Goal: Find specific page/section: Find specific page/section

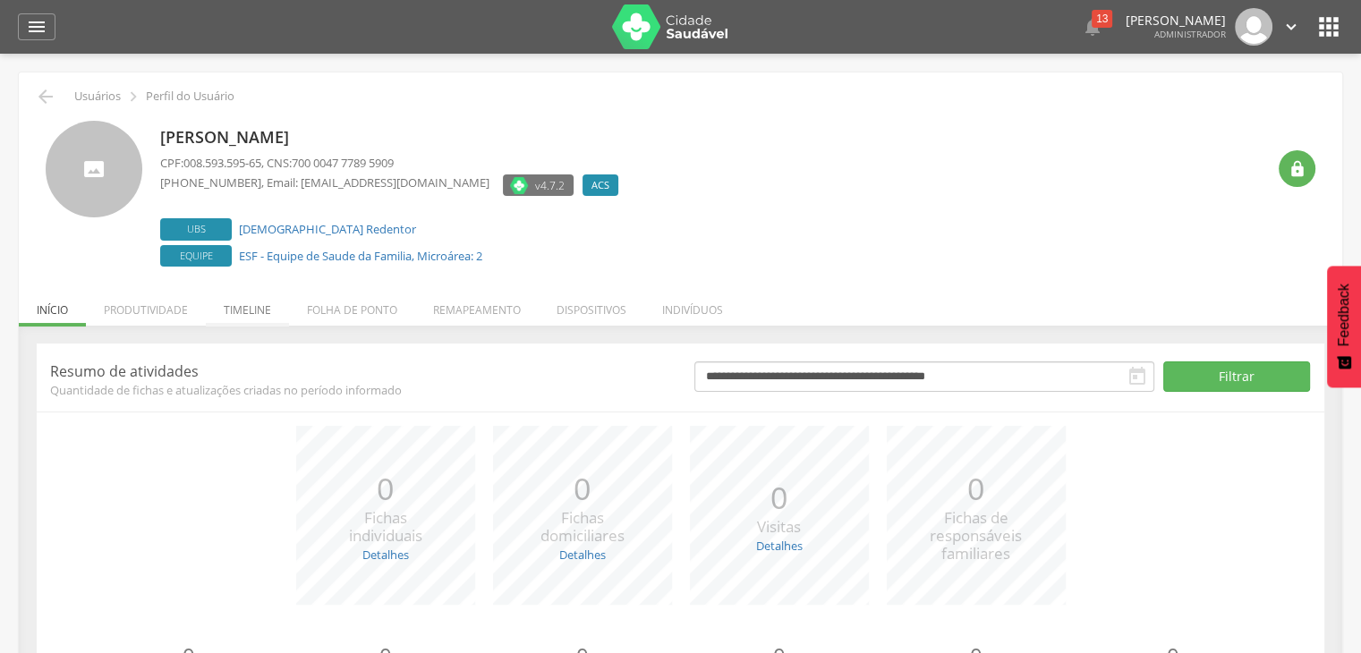
click at [245, 323] on li "Timeline" at bounding box center [247, 306] width 83 height 42
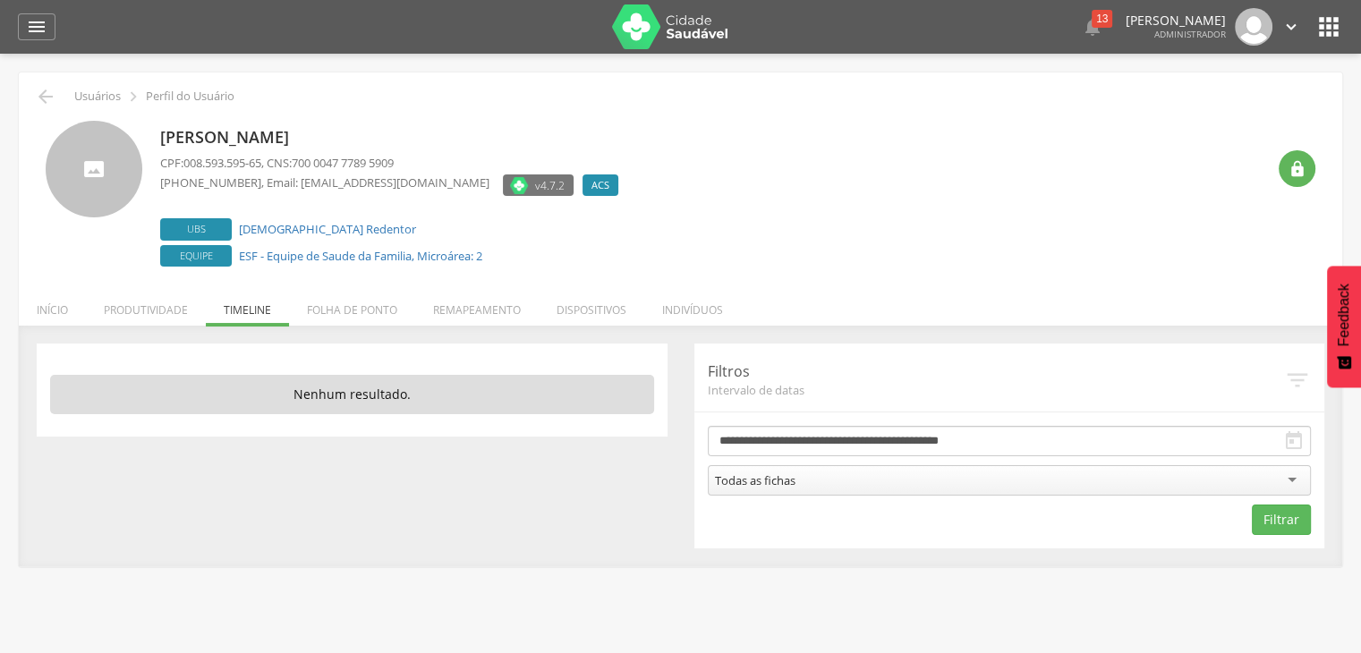
drag, startPoint x: 794, startPoint y: 319, endPoint x: 775, endPoint y: 316, distance: 19.0
click at [790, 316] on div " Usuários  Perfil do Usuário [PERSON_NAME] CPF: 008.593.595-65 , CNS: 700 004…" at bounding box center [681, 319] width 1324 height 494
click at [710, 312] on li "Indivíduos" at bounding box center [692, 306] width 97 height 42
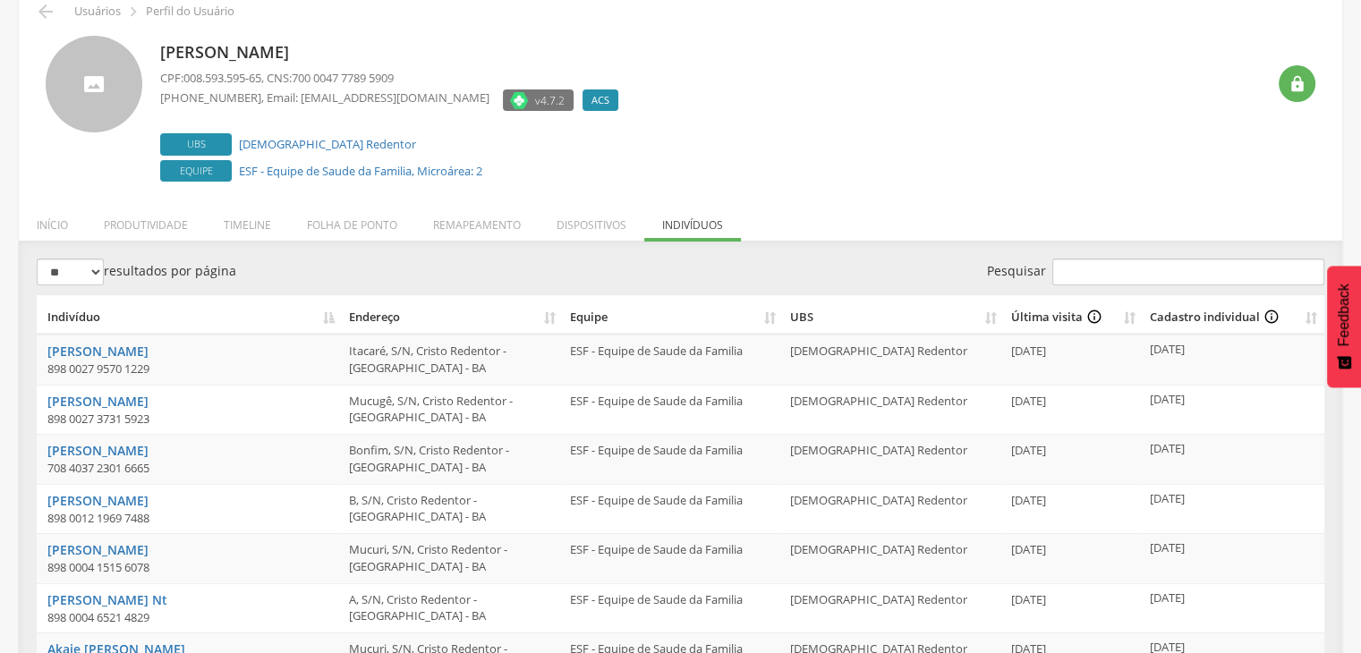
scroll to position [179, 0]
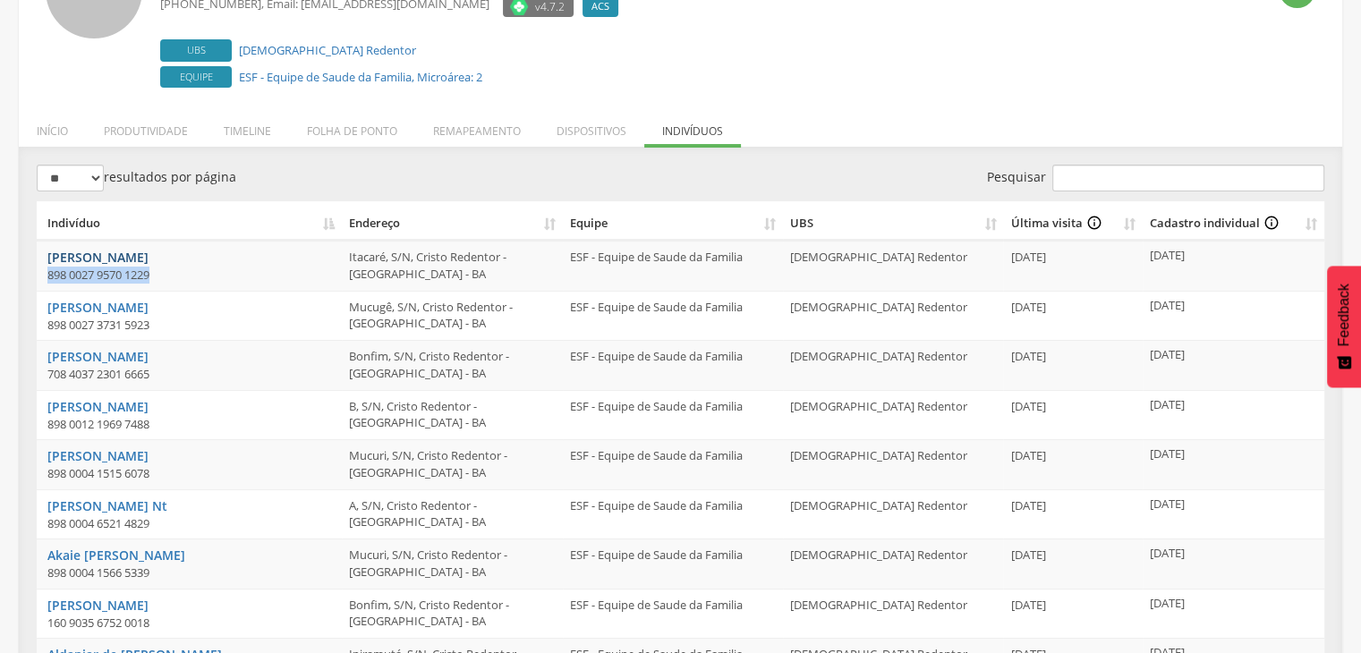
drag, startPoint x: 203, startPoint y: 274, endPoint x: 70, endPoint y: 251, distance: 135.4
click at [37, 267] on td "[PERSON_NAME] Freitas 898 0027 9570 1229" at bounding box center [189, 266] width 305 height 50
copy div "898 0027 9570 1229"
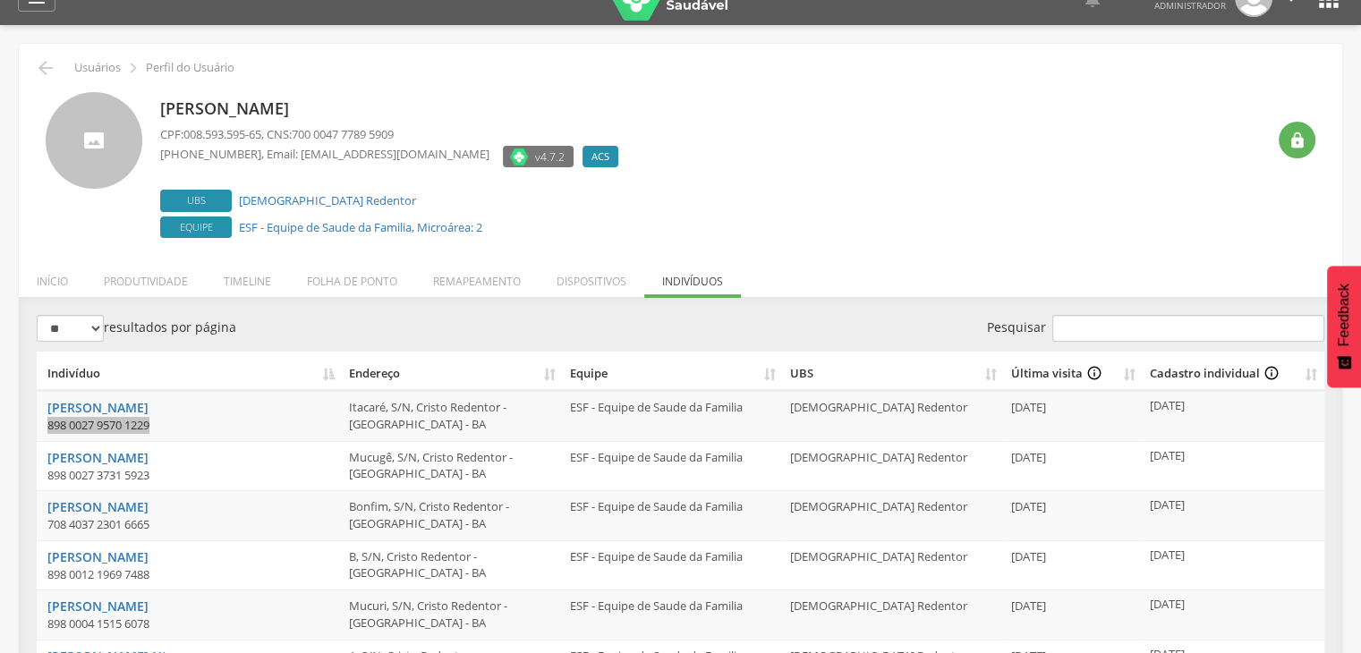
scroll to position [0, 0]
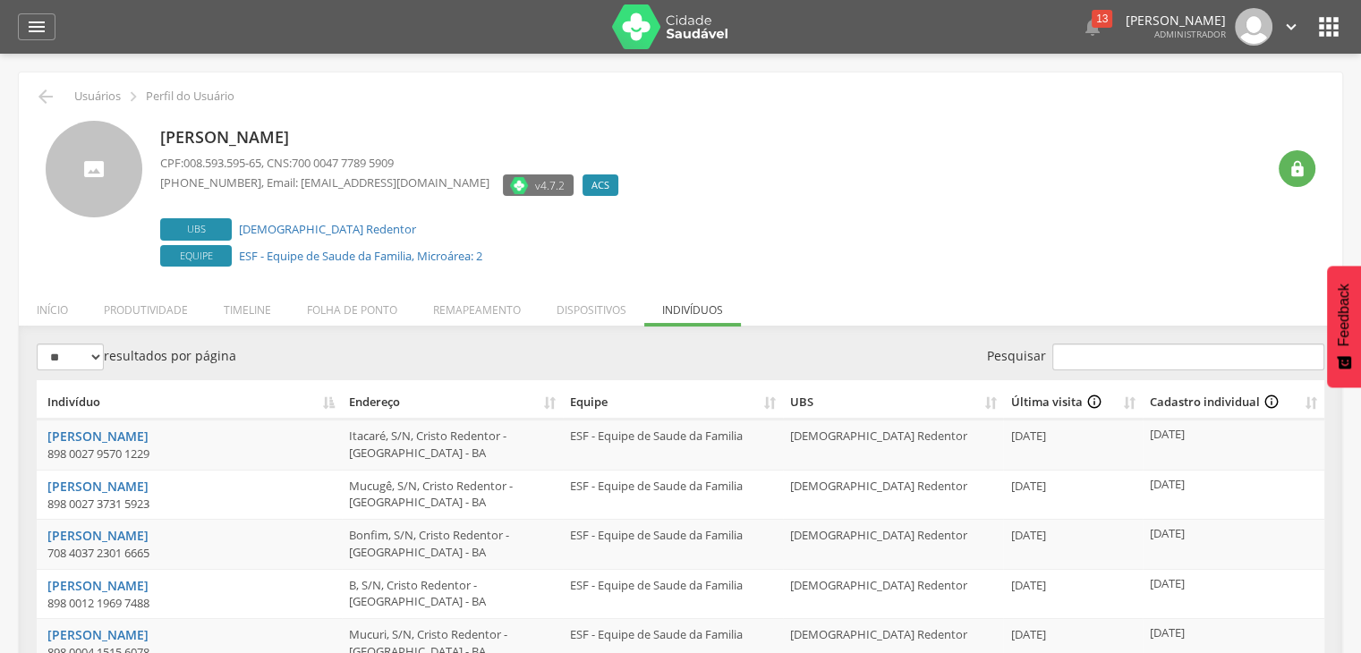
click at [1323, 26] on icon "" at bounding box center [1329, 27] width 29 height 29
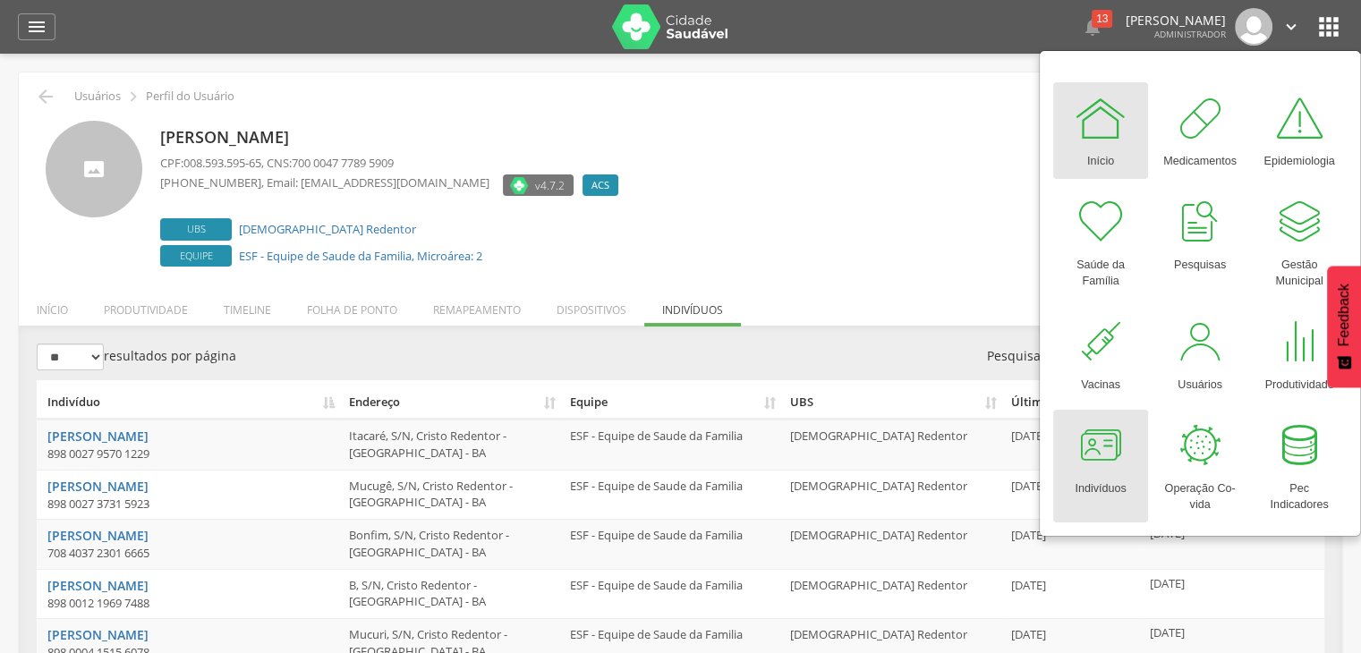
click at [1102, 459] on div at bounding box center [1101, 446] width 54 height 54
